Goal: Find specific page/section

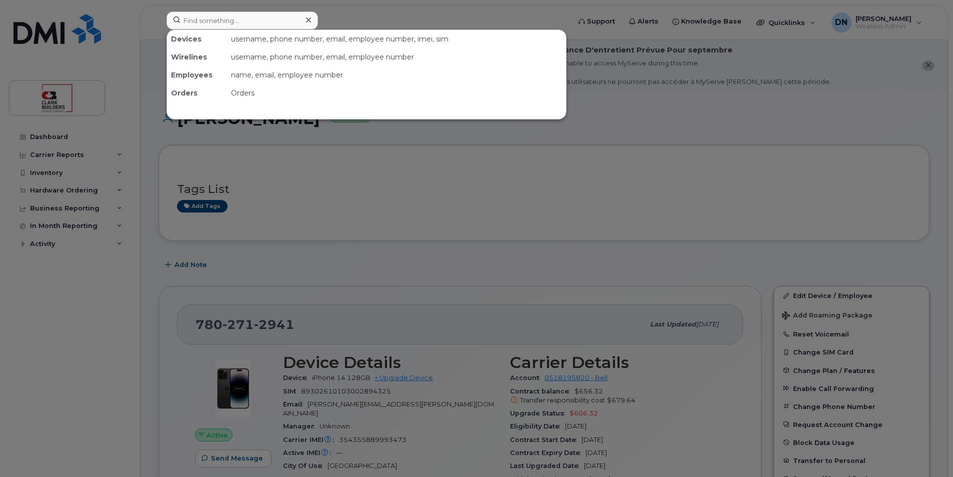
click at [211, 19] on input at bounding box center [241, 20] width 151 height 18
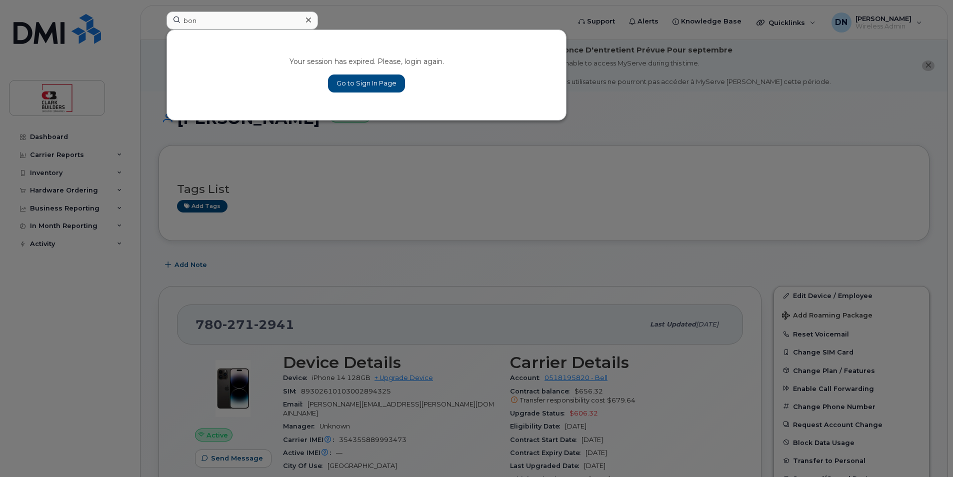
type input "bon"
click at [378, 79] on link "Go to Sign In Page" at bounding box center [366, 83] width 77 height 18
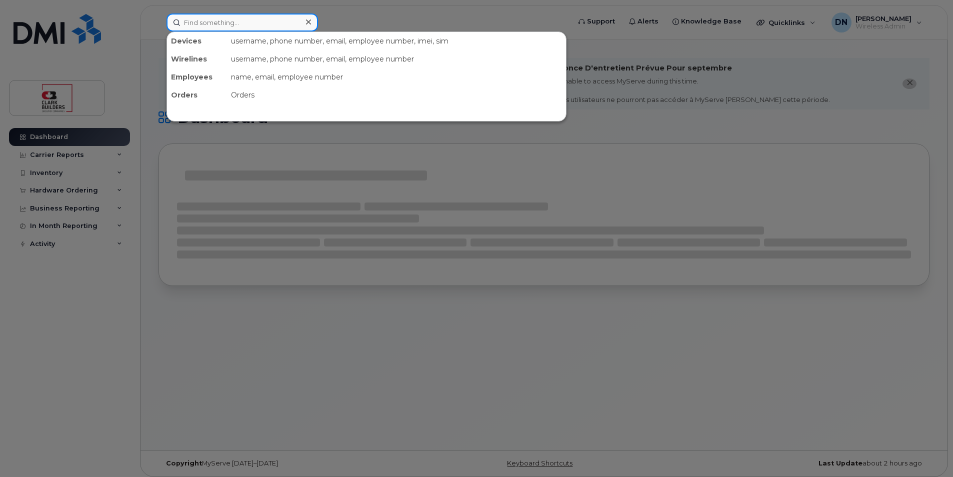
click at [299, 22] on input at bounding box center [241, 22] width 151 height 18
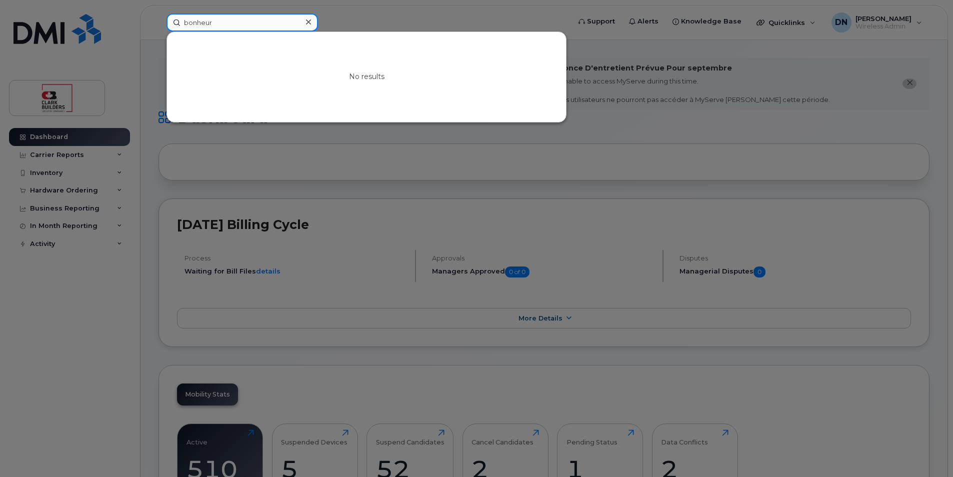
click at [223, 23] on input "bonheur" at bounding box center [241, 22] width 151 height 18
type input "bonheur"
drag, startPoint x: 241, startPoint y: 24, endPoint x: 78, endPoint y: 13, distance: 162.8
click at [158, 13] on div "bonheur No results" at bounding box center [364, 22] width 413 height 18
type input "7"
